Goal: Navigation & Orientation: Find specific page/section

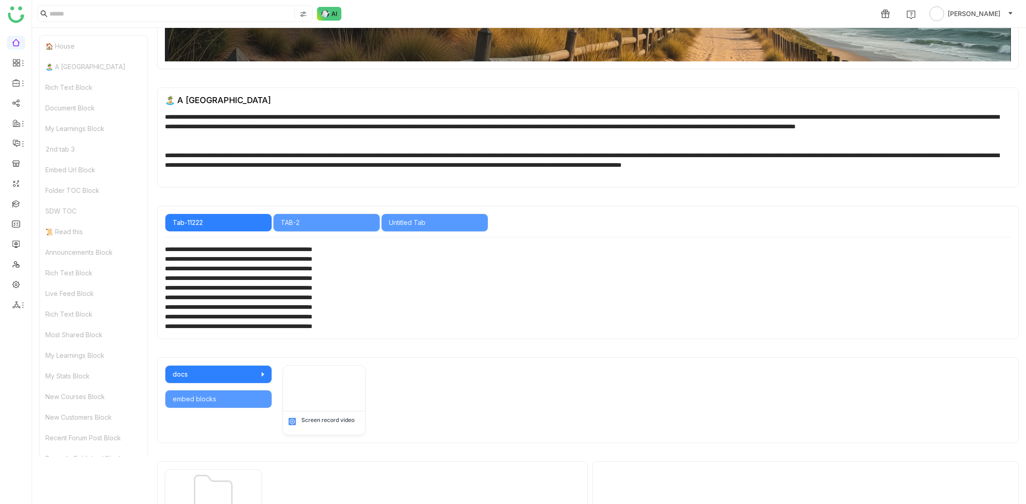
scroll to position [66, 0]
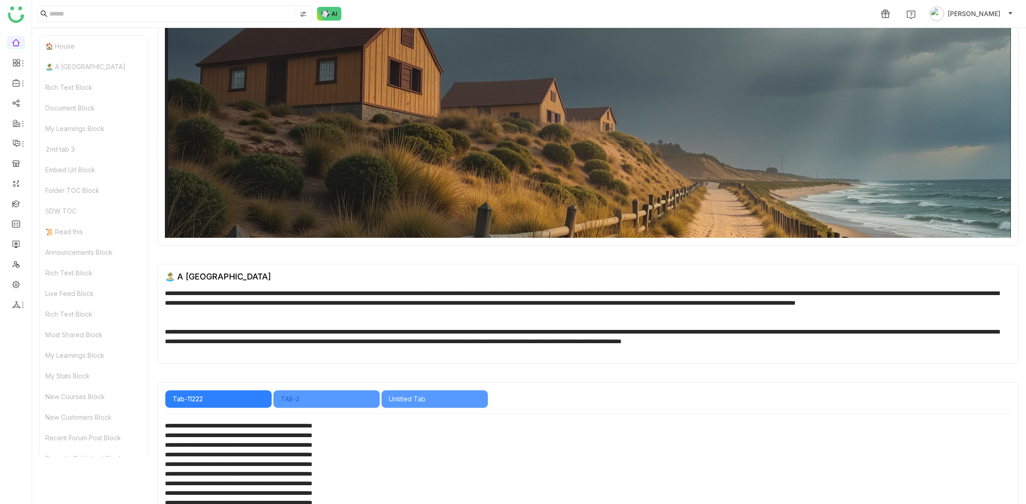
click at [321, 398] on div "TAB-2" at bounding box center [327, 399] width 92 height 10
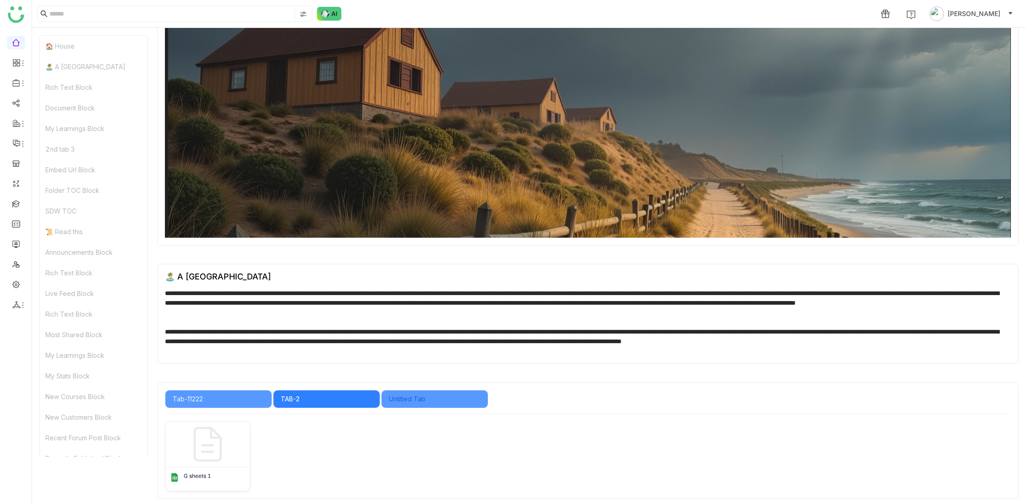
click at [434, 398] on div "Untitled Tab" at bounding box center [435, 399] width 92 height 10
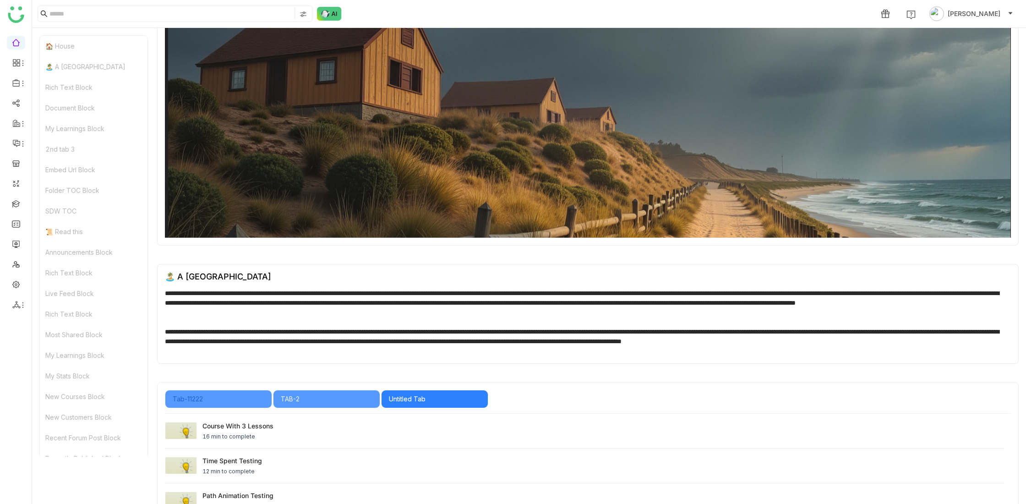
drag, startPoint x: 234, startPoint y: 398, endPoint x: 277, endPoint y: 389, distance: 44.3
click at [234, 398] on div "Tab-11222" at bounding box center [219, 399] width 92 height 10
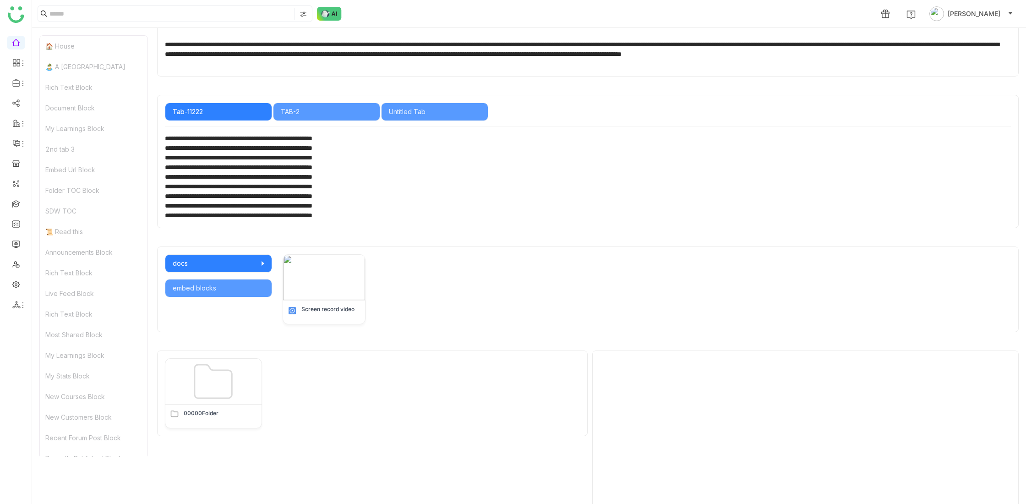
scroll to position [355, 0]
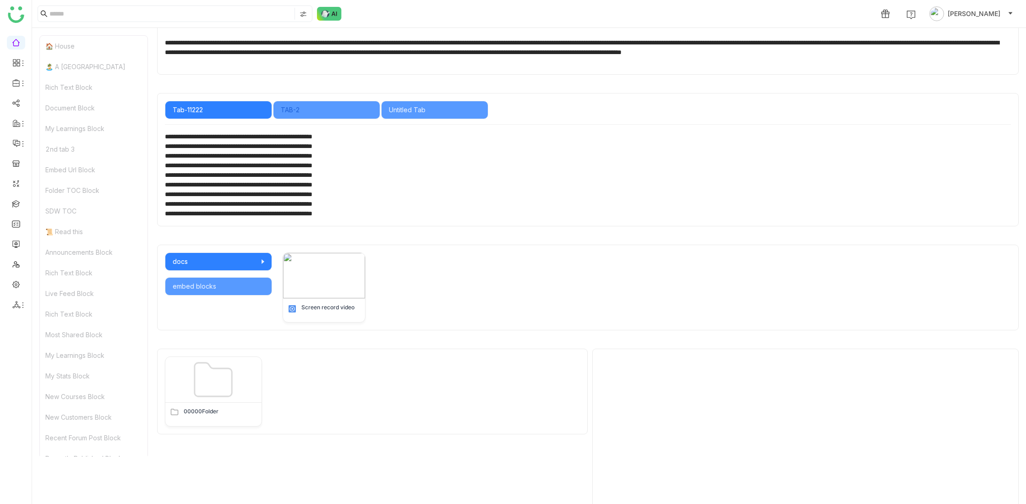
click at [316, 110] on div "TAB-2" at bounding box center [327, 110] width 92 height 10
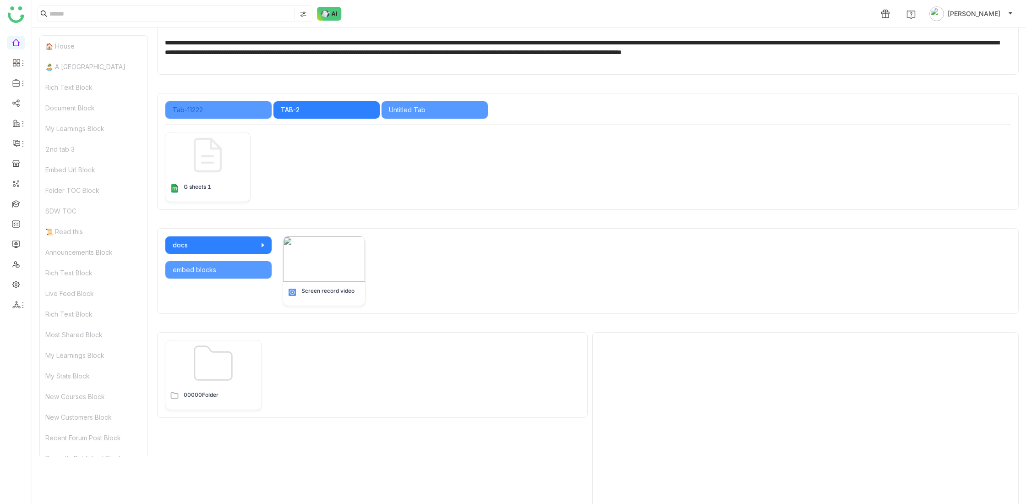
drag, startPoint x: 225, startPoint y: 114, endPoint x: 244, endPoint y: 111, distance: 19.1
click at [226, 113] on div "Tab-11222" at bounding box center [219, 110] width 92 height 10
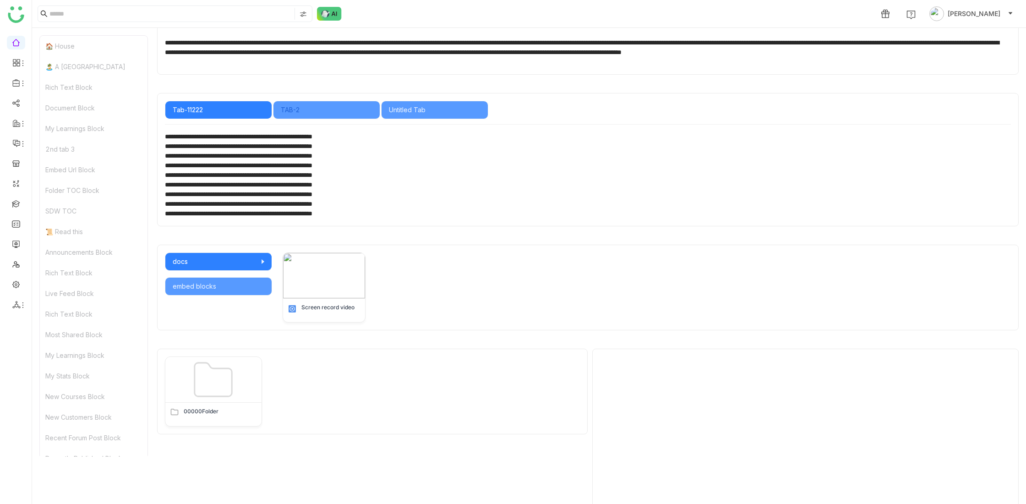
click at [336, 112] on div "TAB-2" at bounding box center [327, 110] width 92 height 10
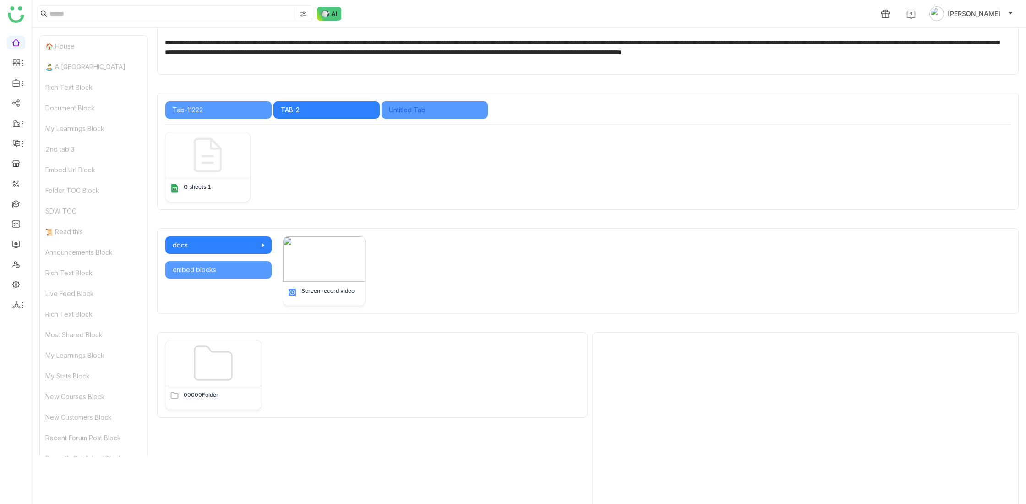
click at [430, 111] on div "Untitled Tab" at bounding box center [435, 110] width 92 height 10
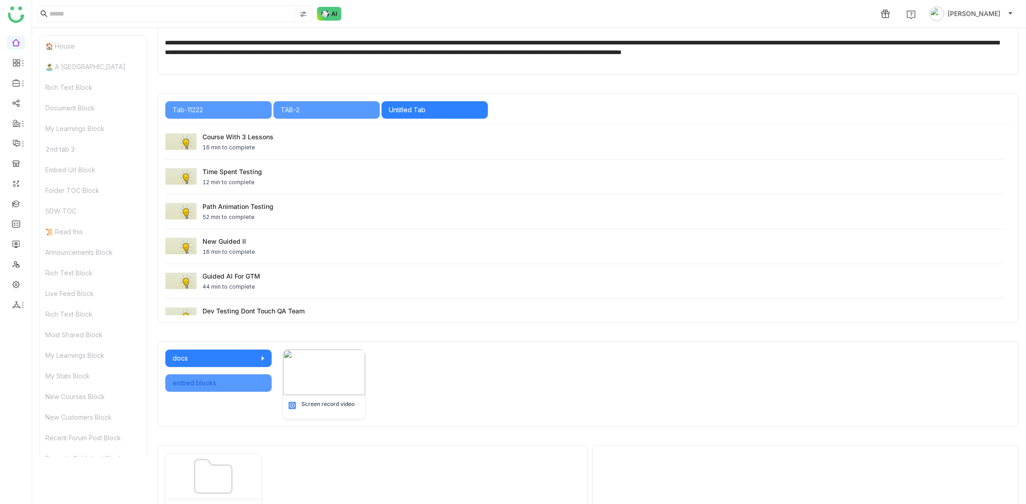
click at [214, 383] on div "embed blocks" at bounding box center [219, 383] width 92 height 10
drag, startPoint x: 222, startPoint y: 359, endPoint x: 224, endPoint y: 387, distance: 28.0
click at [223, 360] on div "docs" at bounding box center [219, 358] width 92 height 10
click at [226, 381] on div "embed blocks" at bounding box center [219, 383] width 92 height 10
click at [222, 362] on div "docs" at bounding box center [219, 358] width 92 height 10
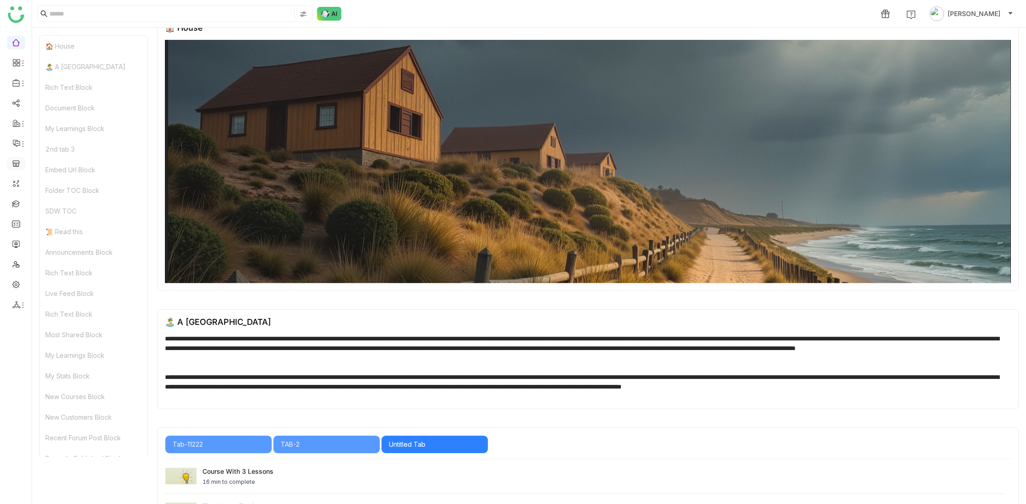
scroll to position [0, 0]
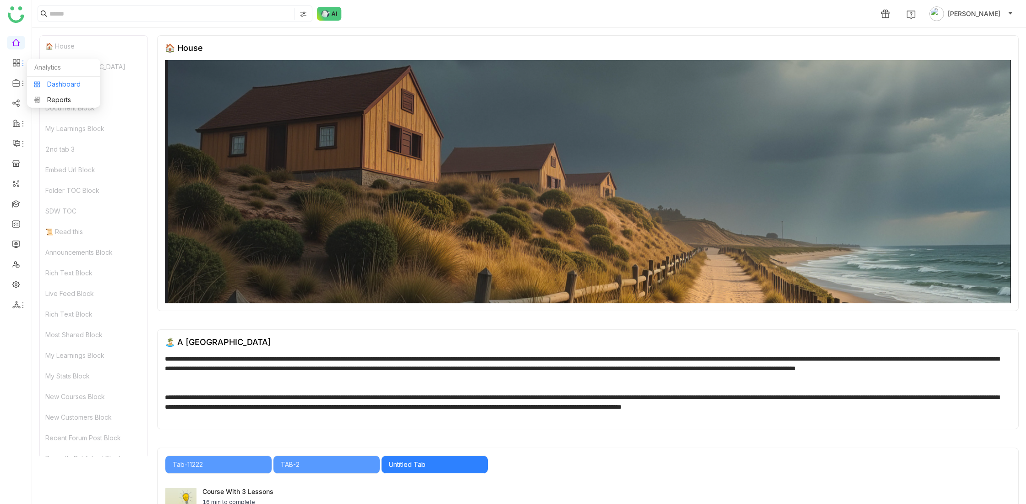
click at [67, 85] on link "Dashboard" at bounding box center [64, 84] width 60 height 6
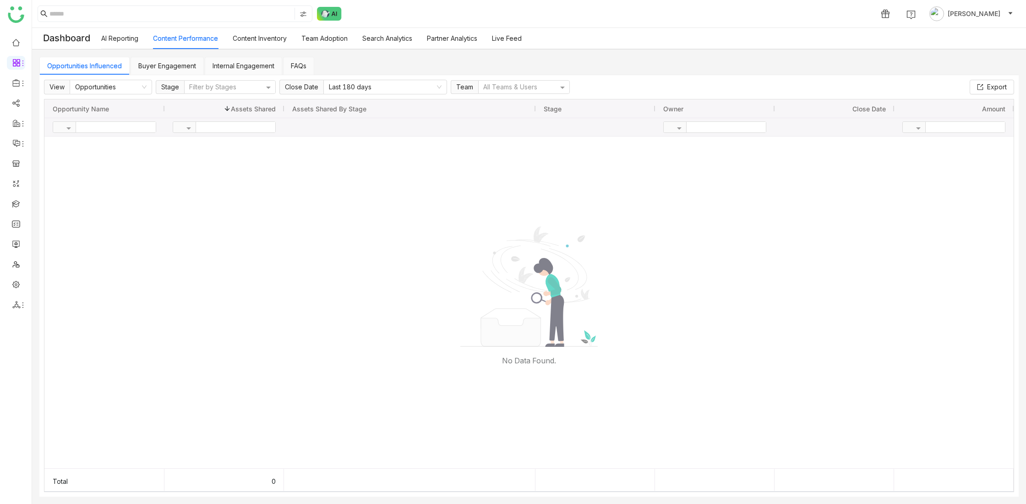
click at [109, 66] on link "Opportunities Influenced" at bounding box center [84, 66] width 75 height 8
click at [264, 86] on span at bounding box center [269, 87] width 11 height 8
click at [215, 113] on span "Prospecting" at bounding box center [208, 115] width 37 height 8
click at [271, 86] on span at bounding box center [269, 87] width 11 height 8
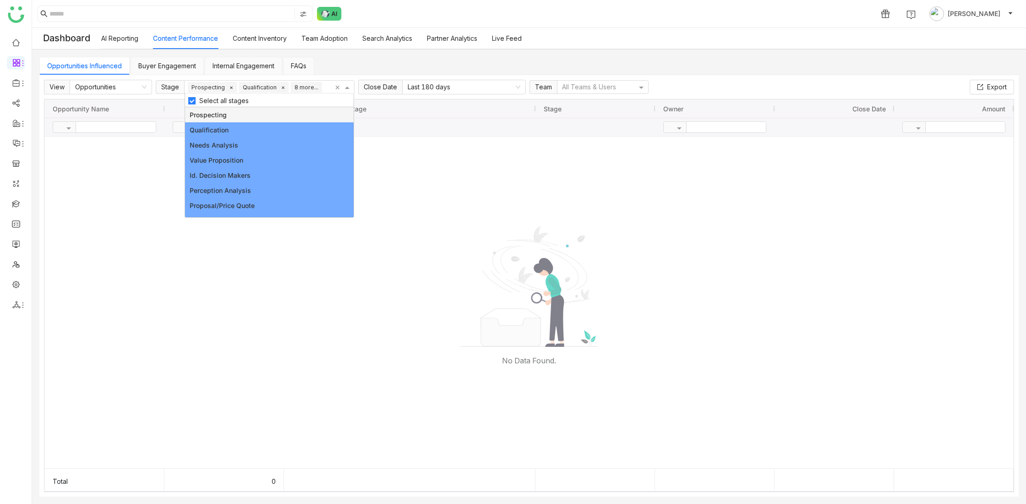
drag, startPoint x: 148, startPoint y: 219, endPoint x: 208, endPoint y: 104, distance: 130.1
click at [148, 219] on div at bounding box center [528, 303] width 969 height 332
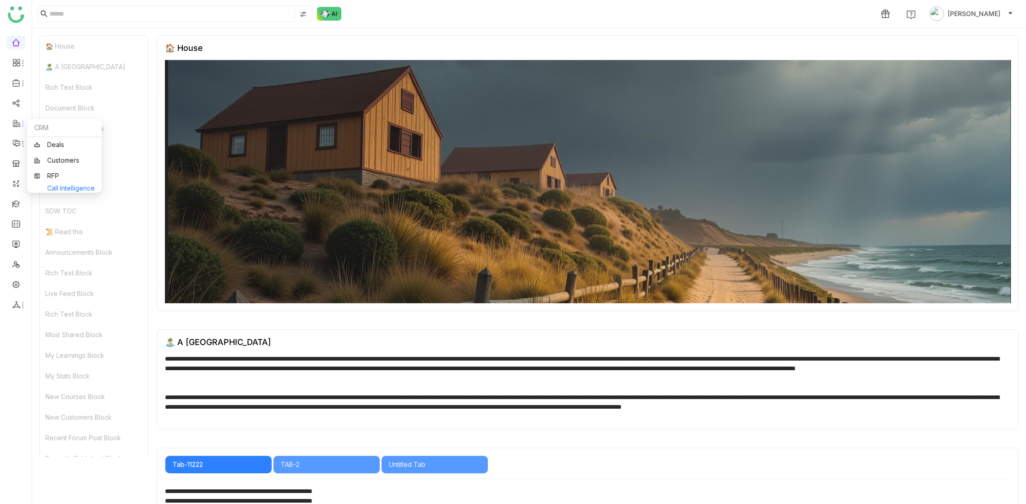
click at [57, 188] on link "Call Intelligence" at bounding box center [64, 188] width 61 height 0
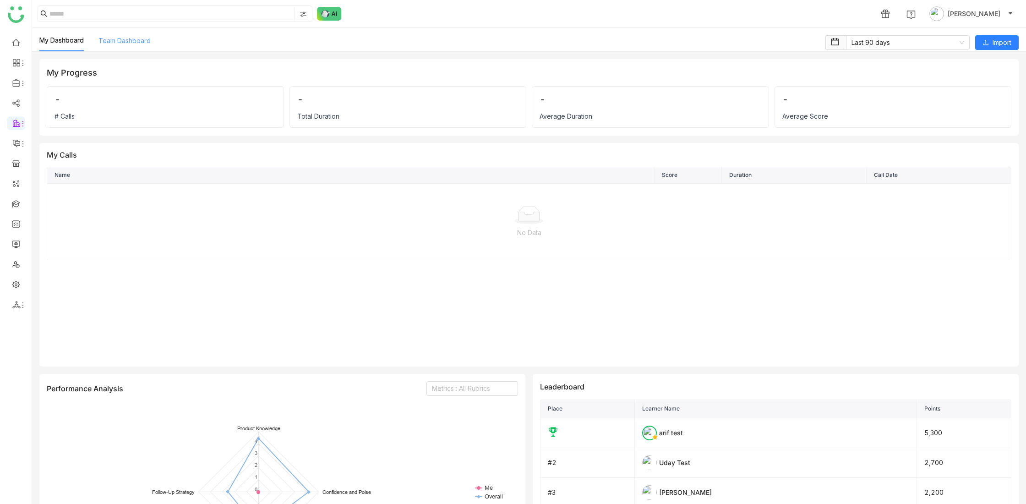
click at [125, 42] on link "Team Dashboard" at bounding box center [124, 41] width 52 height 8
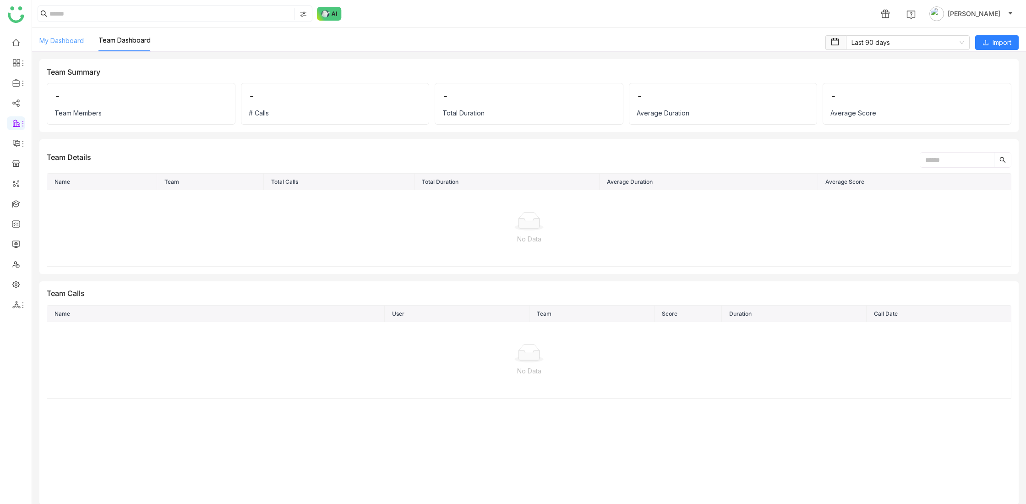
click at [71, 41] on link "My Dashboard" at bounding box center [61, 41] width 44 height 8
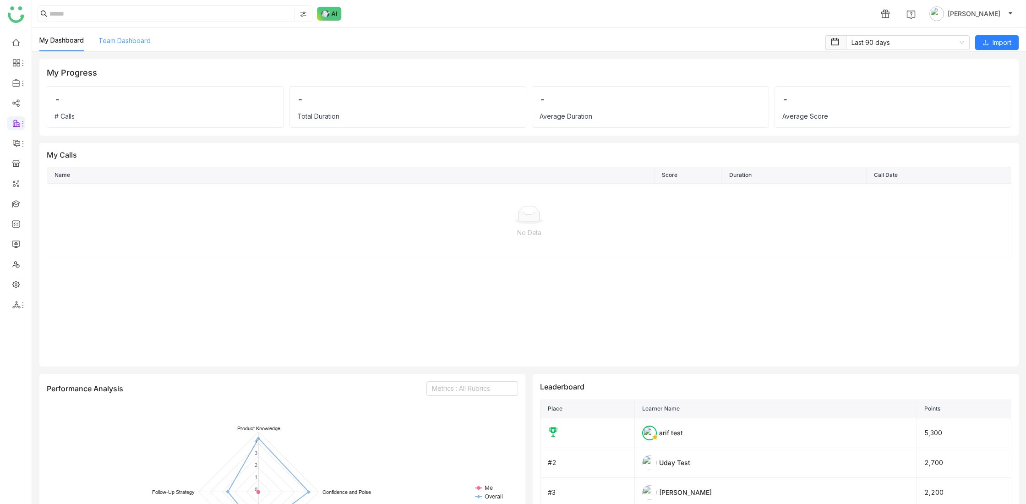
click at [132, 41] on link "Team Dashboard" at bounding box center [124, 41] width 52 height 8
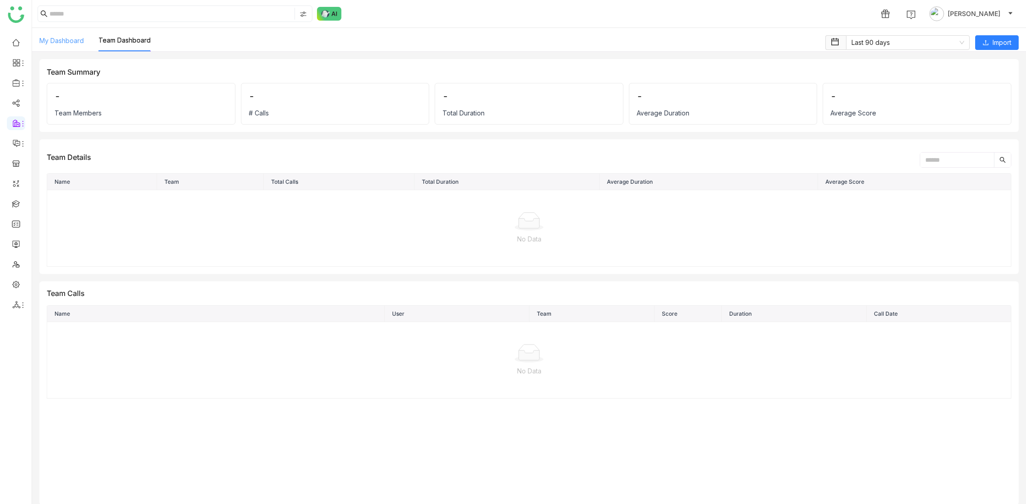
click at [64, 44] on link "My Dashboard" at bounding box center [61, 41] width 44 height 8
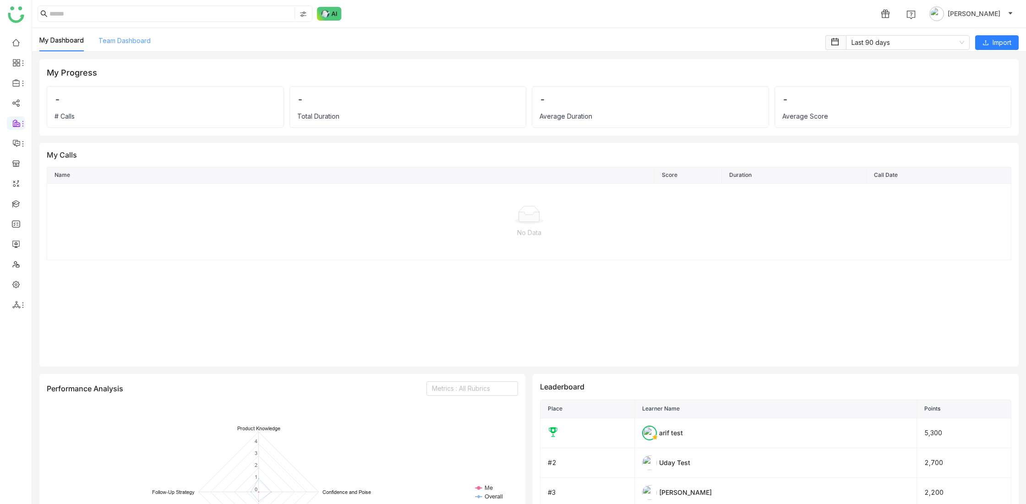
click at [131, 43] on link "Team Dashboard" at bounding box center [124, 41] width 52 height 8
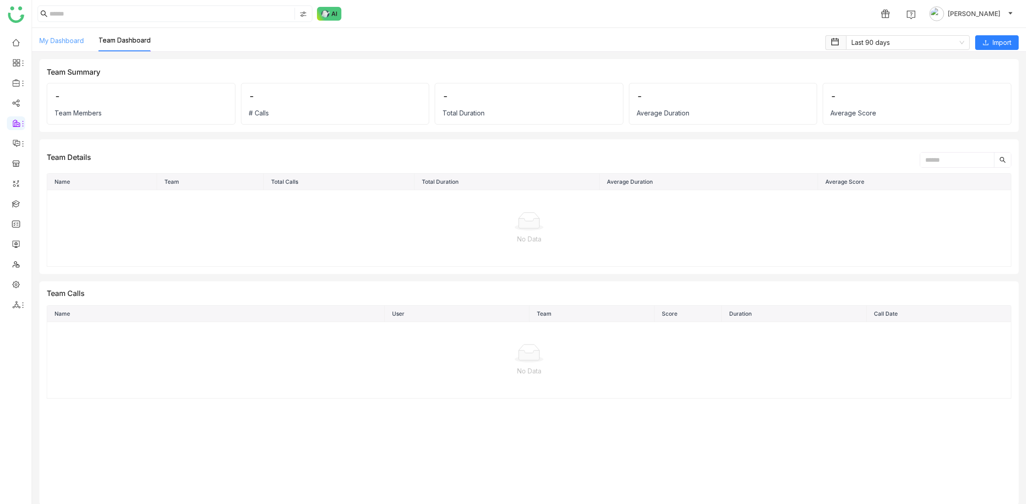
click at [66, 44] on link "My Dashboard" at bounding box center [61, 41] width 44 height 8
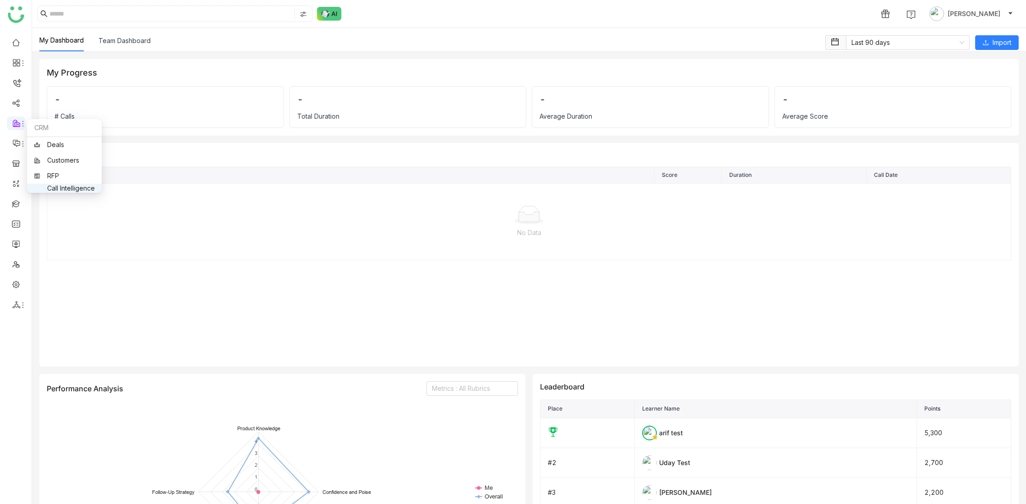
click at [58, 188] on link "Call Intelligence" at bounding box center [64, 188] width 61 height 0
click at [125, 42] on link "Team Dashboard" at bounding box center [124, 41] width 52 height 8
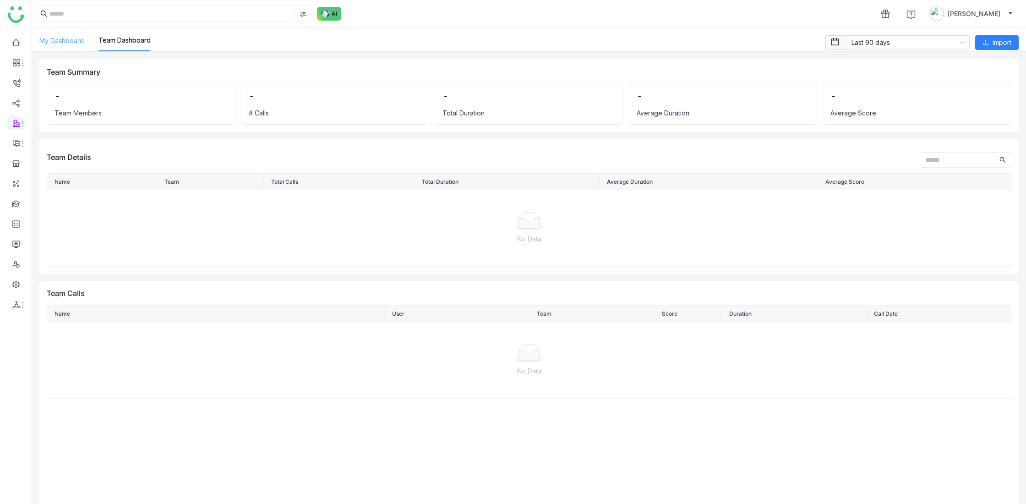
click at [67, 42] on link "My Dashboard" at bounding box center [61, 41] width 44 height 8
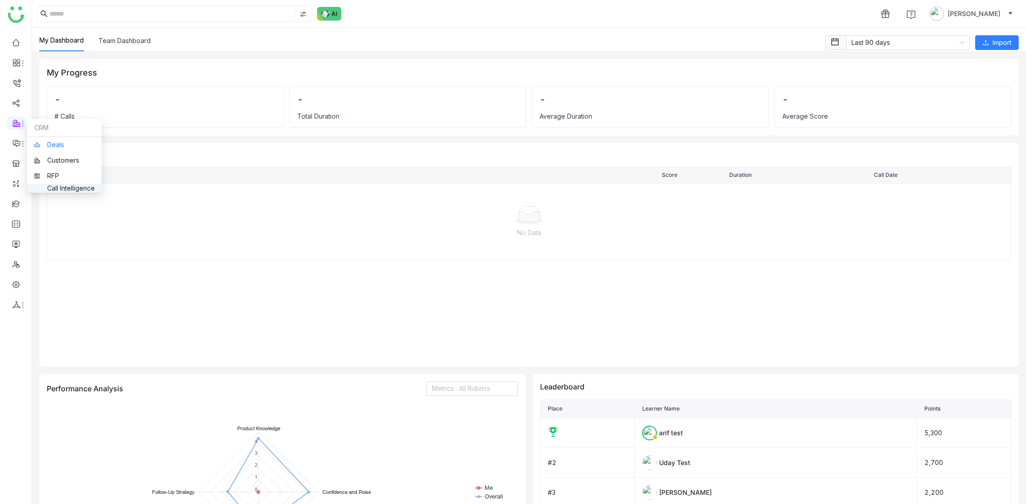
click at [59, 145] on link "Deals" at bounding box center [64, 145] width 61 height 6
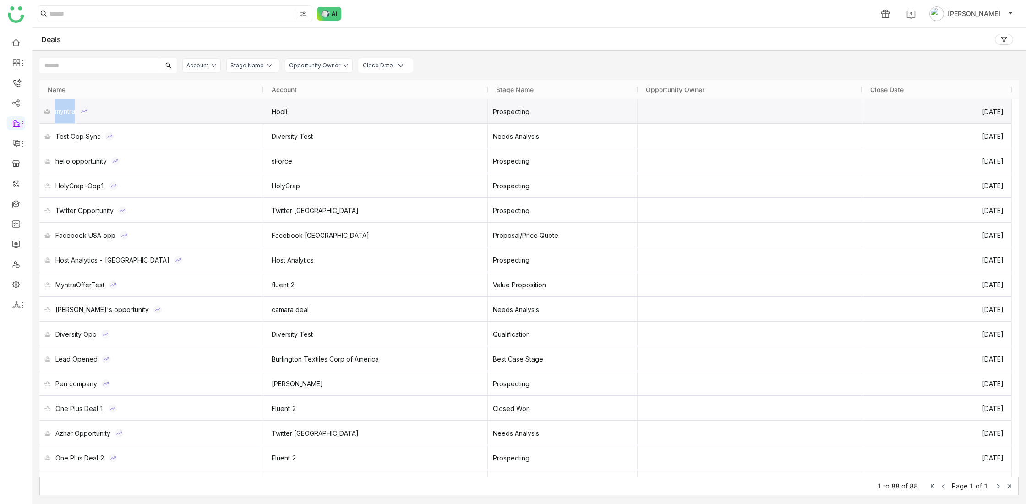
drag, startPoint x: 56, startPoint y: 111, endPoint x: 77, endPoint y: 113, distance: 20.2
click at [77, 113] on div "myntra" at bounding box center [151, 111] width 224 height 24
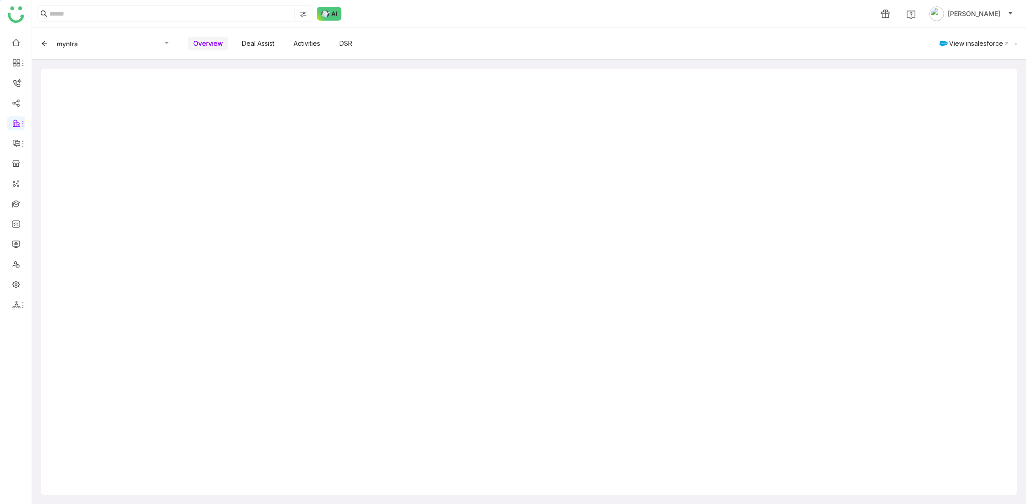
click at [44, 44] on icon at bounding box center [44, 43] width 6 height 6
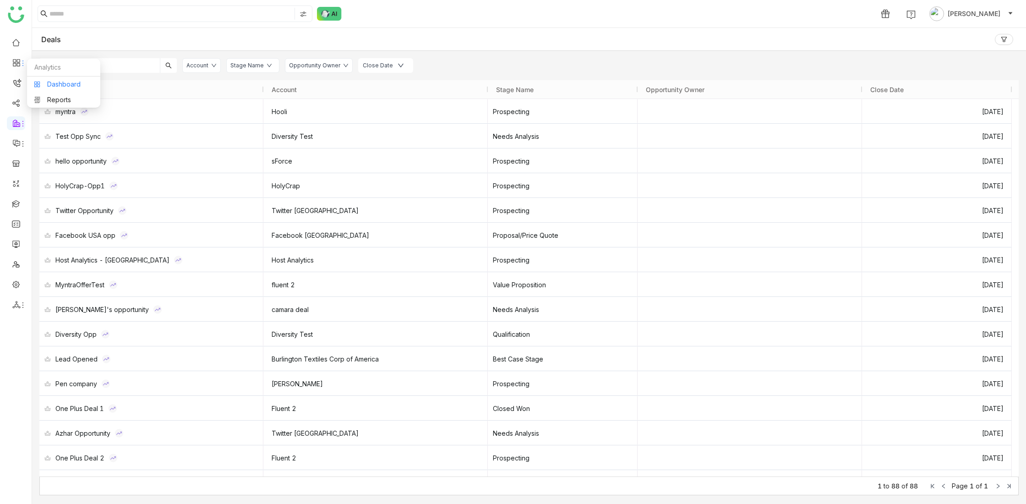
click at [66, 86] on link "Dashboard" at bounding box center [64, 84] width 60 height 6
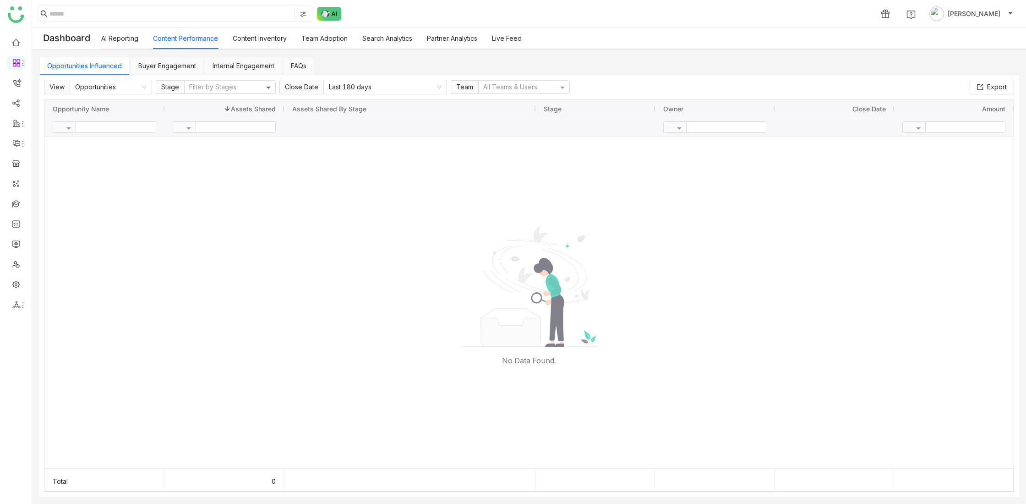
click at [269, 85] on span at bounding box center [269, 87] width 11 height 8
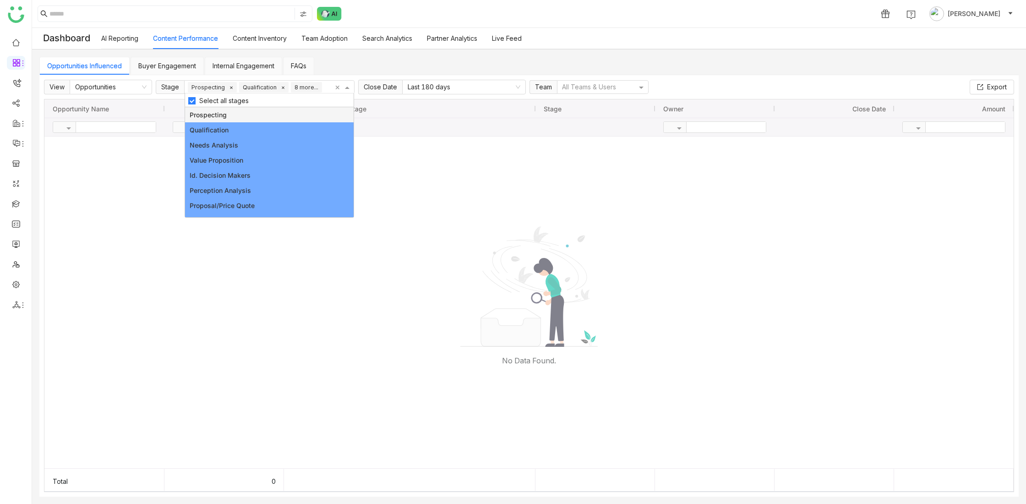
click at [128, 171] on div at bounding box center [528, 303] width 969 height 332
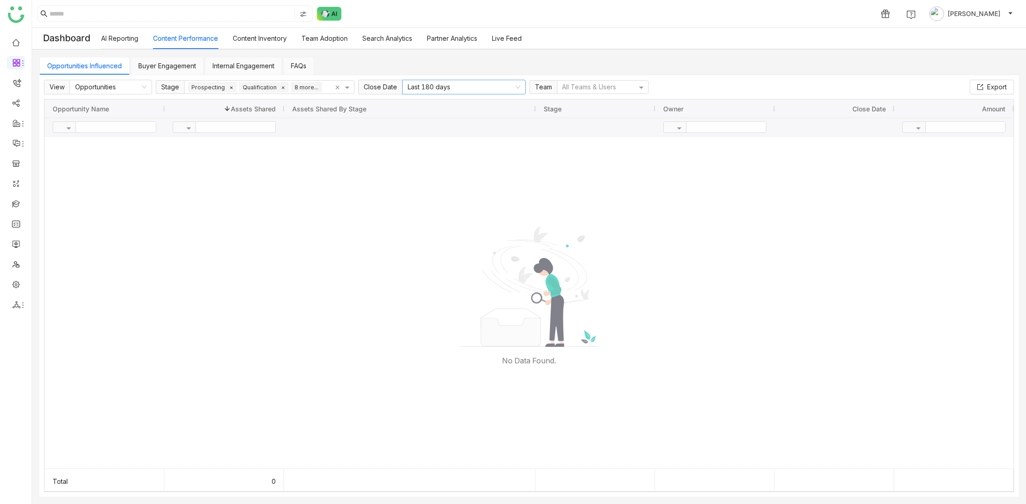
click at [514, 85] on nz-select "Last 180 days" at bounding box center [464, 87] width 124 height 15
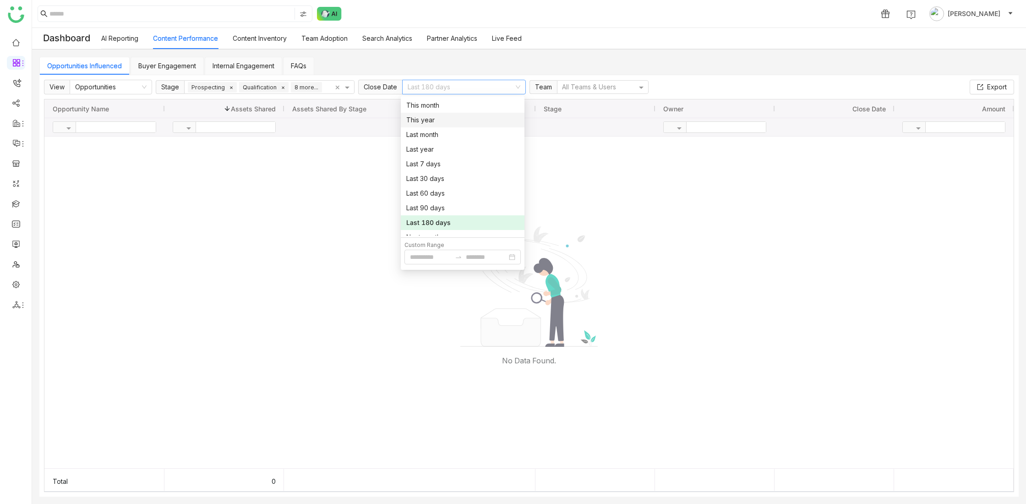
click at [454, 121] on div "This year" at bounding box center [462, 120] width 113 height 10
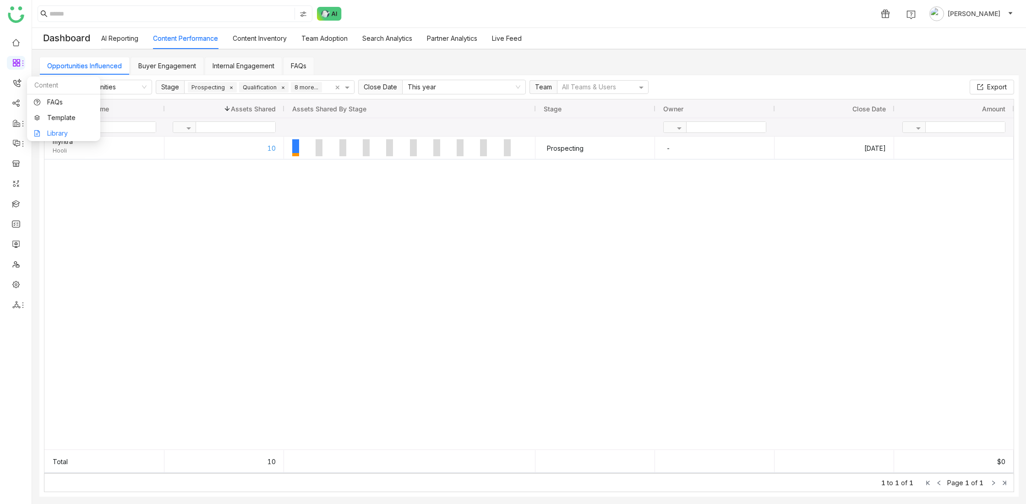
click at [57, 133] on link "Library" at bounding box center [64, 133] width 60 height 6
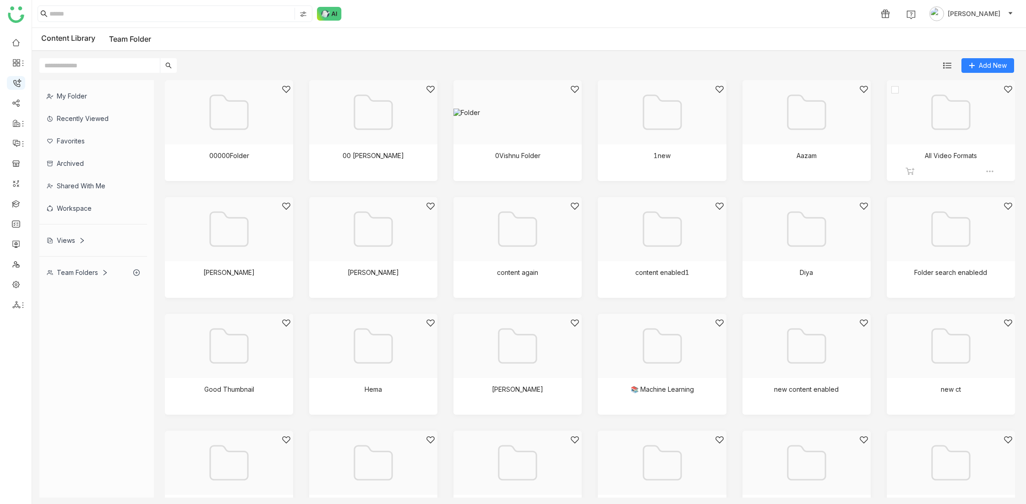
click at [938, 116] on div at bounding box center [948, 124] width 113 height 78
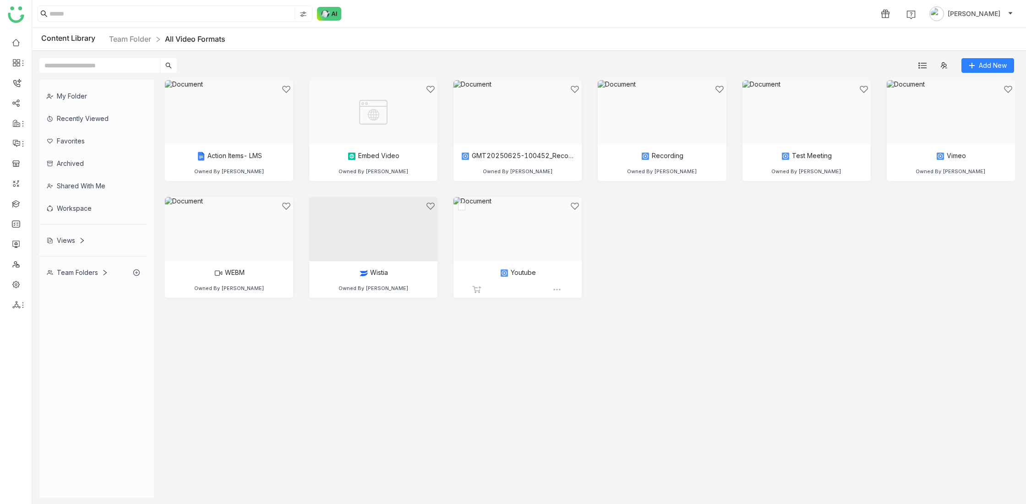
click at [531, 236] on div at bounding box center [514, 241] width 113 height 78
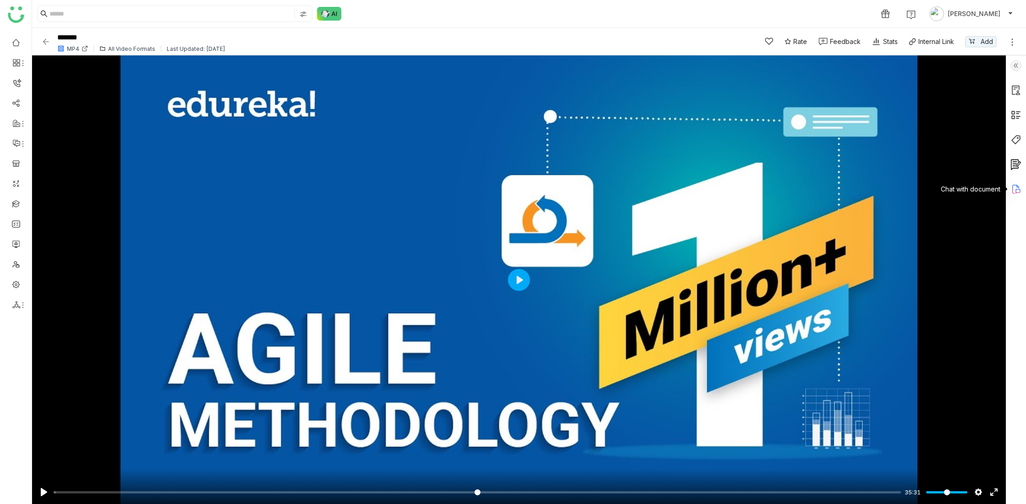
click at [1018, 189] on icon at bounding box center [1016, 189] width 11 height 11
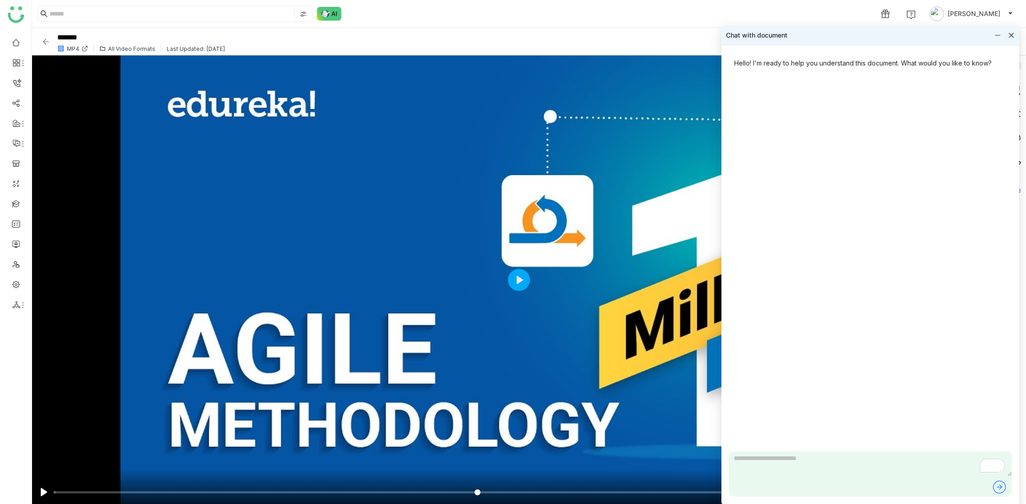
click at [799, 465] on textarea "To enrich screen reader interactions, please activate Accessibility in Grammarl…" at bounding box center [870, 463] width 283 height 25
type textarea "**********"
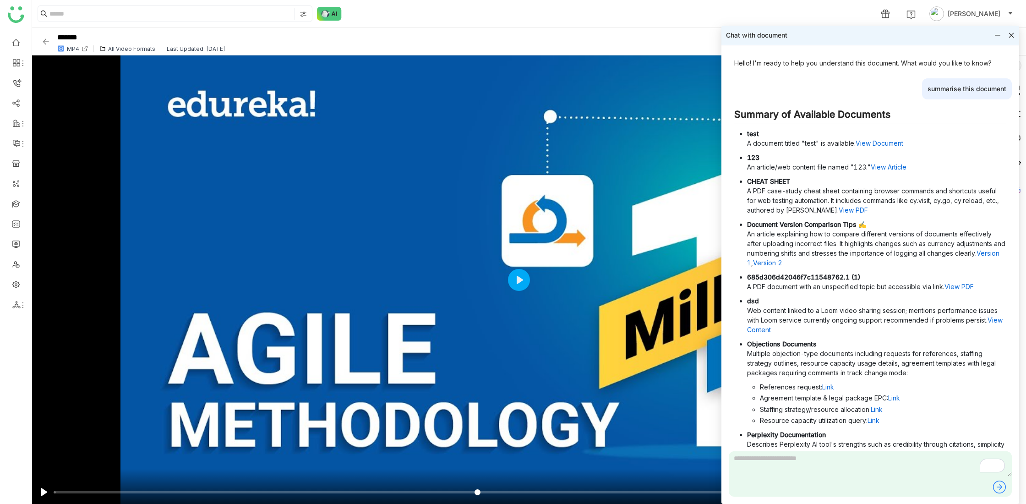
click at [1011, 36] on icon at bounding box center [1011, 35] width 5 height 5
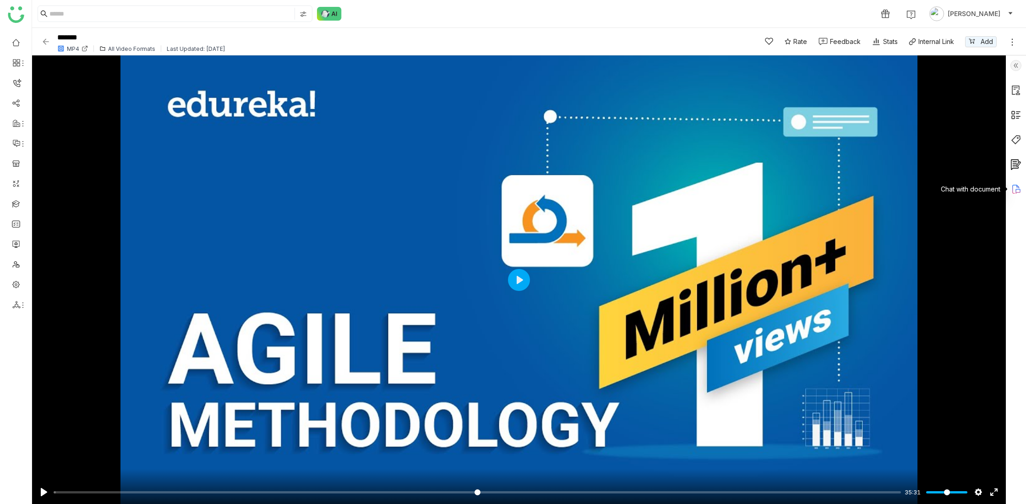
click at [1018, 191] on icon at bounding box center [1016, 189] width 11 height 11
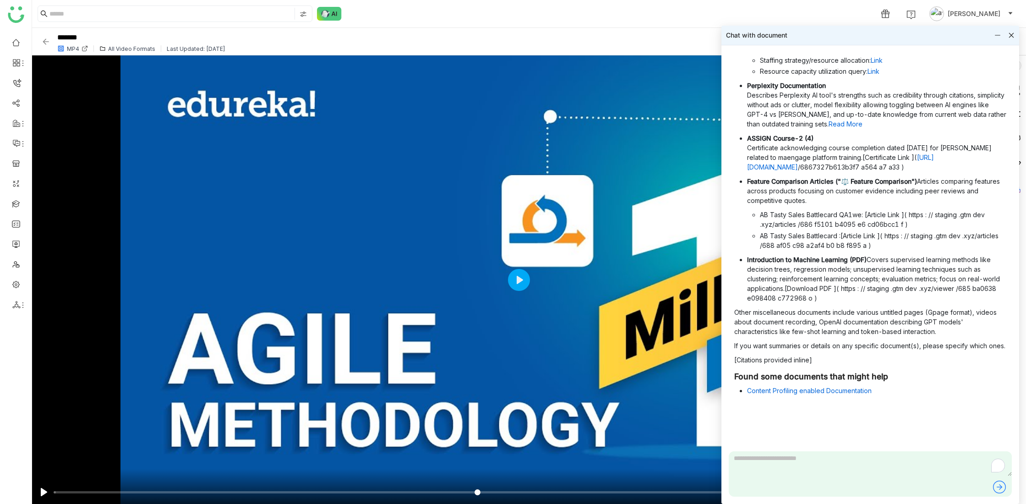
scroll to position [359, 0]
click at [1011, 35] on icon at bounding box center [1011, 35] width 5 height 5
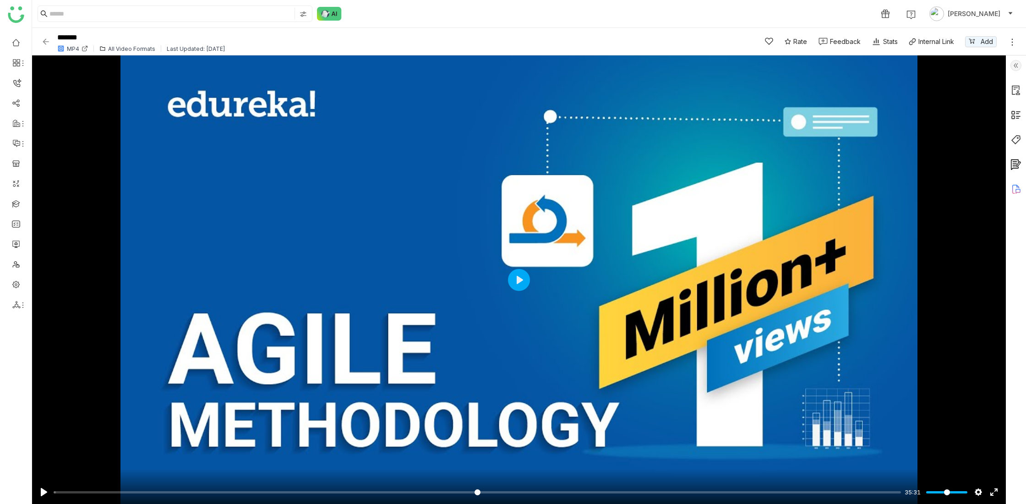
click at [1016, 66] on img at bounding box center [1016, 65] width 11 height 11
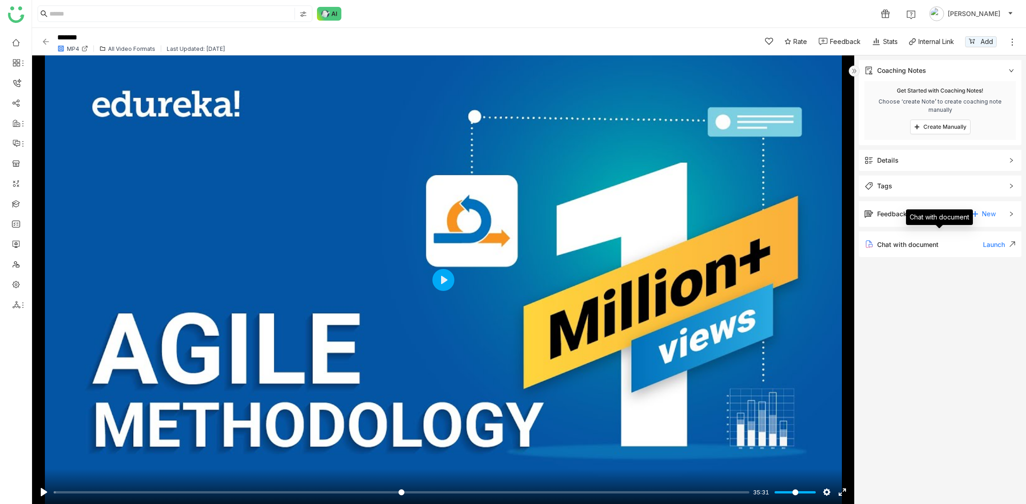
click at [934, 245] on span "Chat with document" at bounding box center [907, 245] width 61 height 8
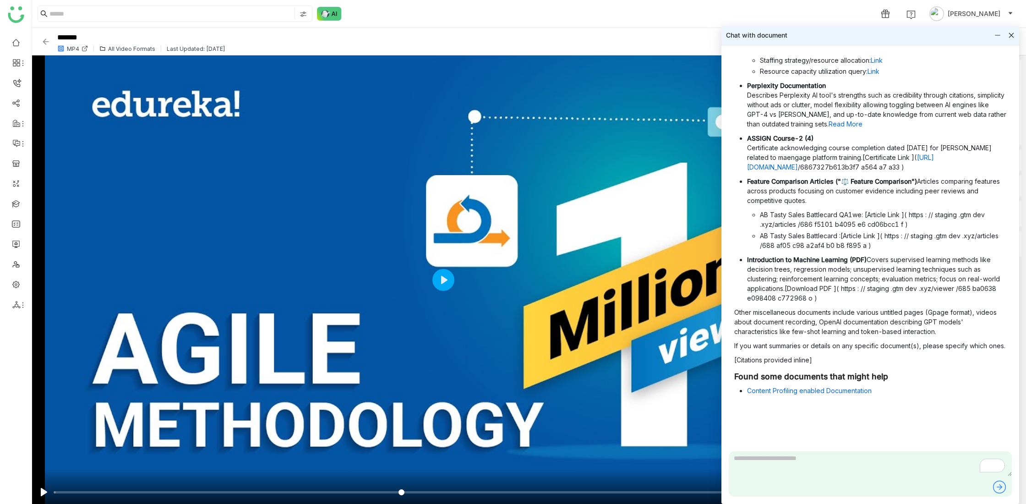
click at [1012, 34] on icon at bounding box center [1011, 35] width 6 height 6
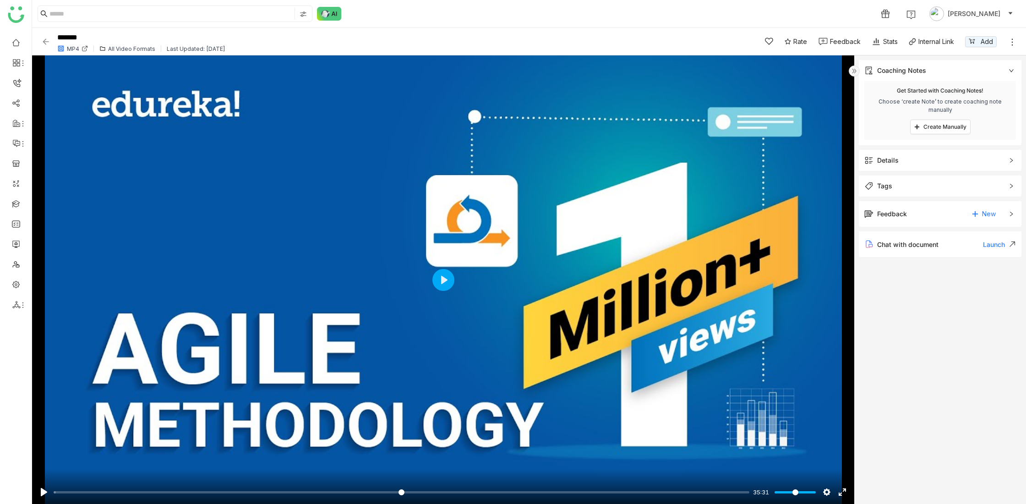
click at [919, 214] on div "Feedback New" at bounding box center [933, 214] width 139 height 15
click at [988, 214] on span "New" at bounding box center [989, 214] width 14 height 14
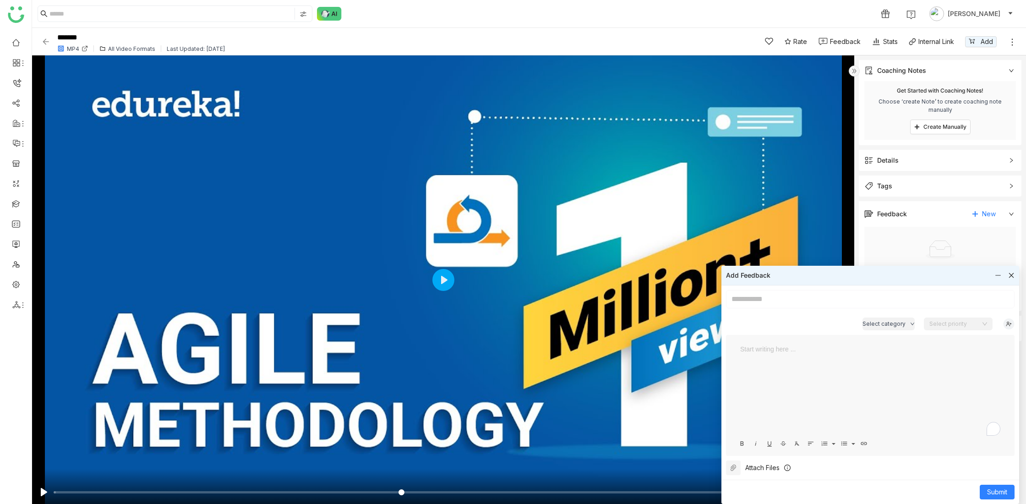
click at [1012, 276] on icon at bounding box center [1011, 275] width 5 height 5
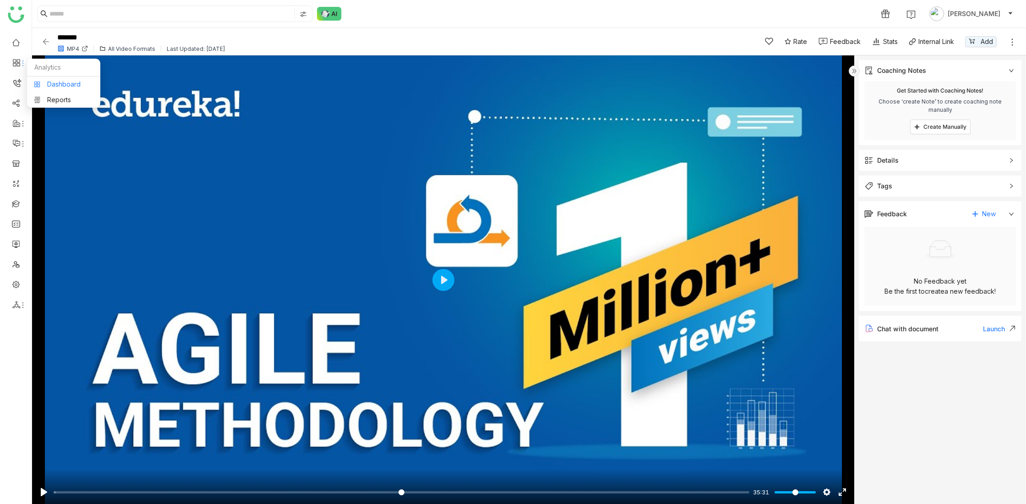
click at [55, 85] on link "Dashboard" at bounding box center [64, 84] width 60 height 6
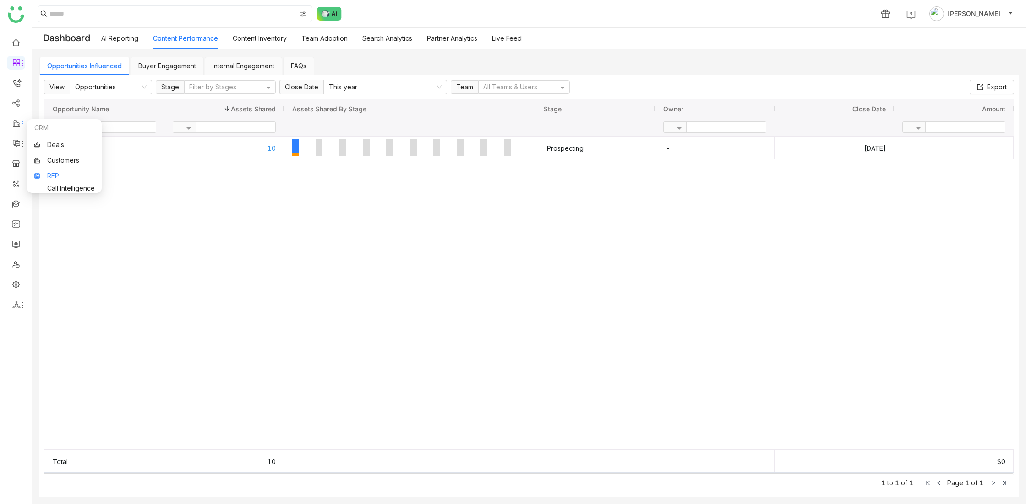
click at [53, 175] on link "RFP" at bounding box center [64, 176] width 61 height 6
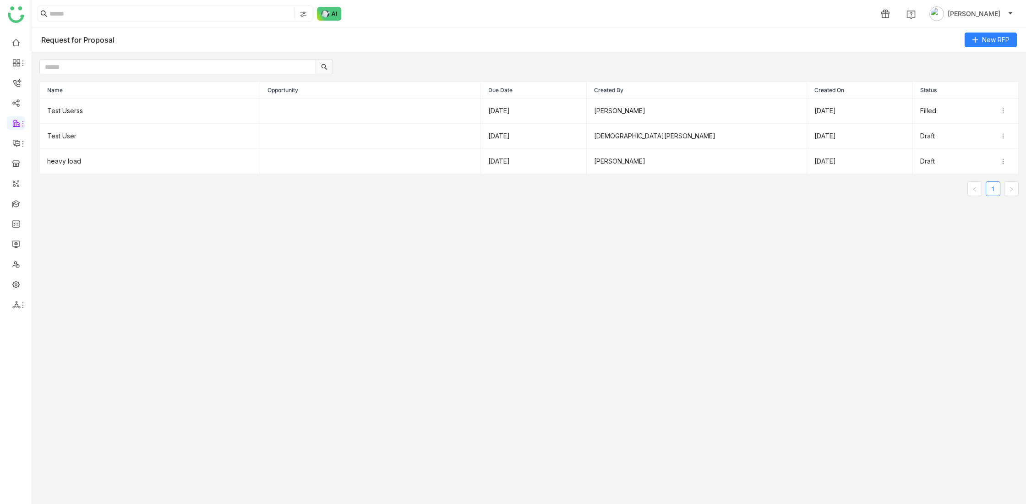
drag, startPoint x: 69, startPoint y: 91, endPoint x: 113, endPoint y: 91, distance: 44.0
click at [83, 91] on th "Name" at bounding box center [150, 90] width 220 height 16
drag, startPoint x: 268, startPoint y: 91, endPoint x: 317, endPoint y: 91, distance: 49.5
click at [317, 91] on th "Opportunity" at bounding box center [370, 90] width 220 height 16
drag, startPoint x: 501, startPoint y: 92, endPoint x: 518, endPoint y: 93, distance: 17.0
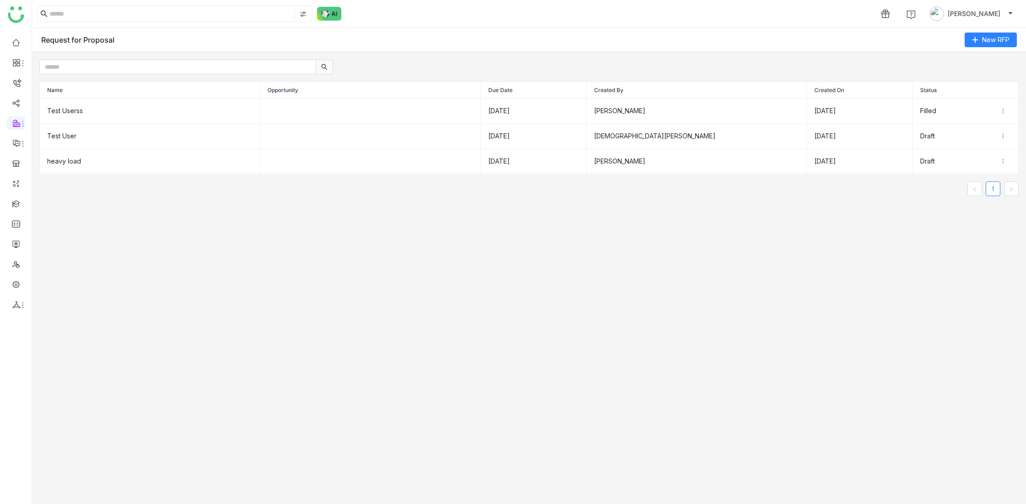
click at [518, 93] on th "Due Date" at bounding box center [534, 90] width 106 height 16
copy th "Due Date"
click at [324, 254] on gtmb-rfp "Request for Proposal New RFP Name Opportunity Due Date Created By Created On St…" at bounding box center [529, 266] width 994 height 476
click at [385, 45] on div "Request for Proposal New RFP" at bounding box center [529, 40] width 994 height 24
